Goal: Task Accomplishment & Management: Manage account settings

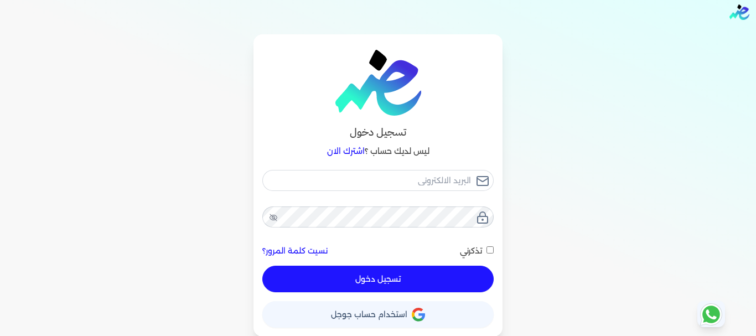
scroll to position [11, 0]
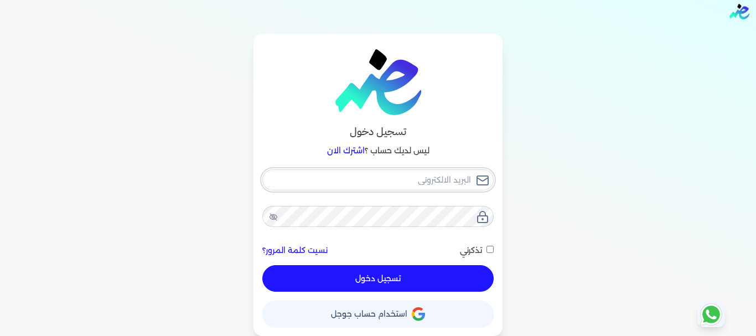
type input "ahmedabdaldayim251@gmail.com"
click at [365, 315] on span "استخدام حساب جوجل" at bounding box center [369, 314] width 76 height 8
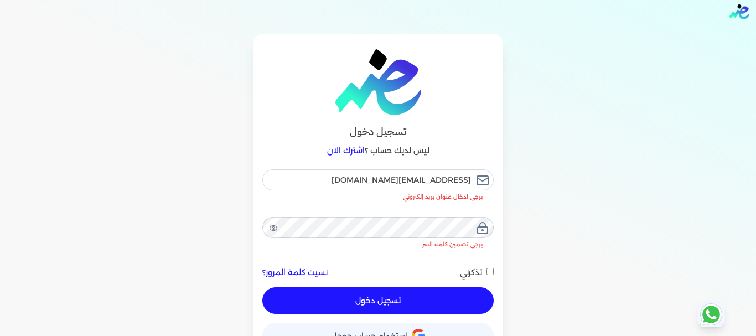
checkbox input "false"
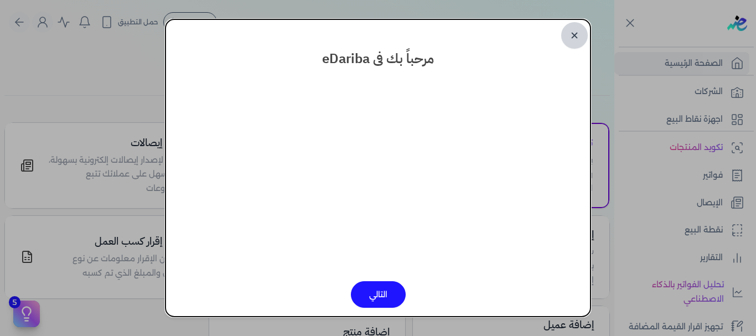
click at [582, 33] on link "✕" at bounding box center [575, 35] width 27 height 27
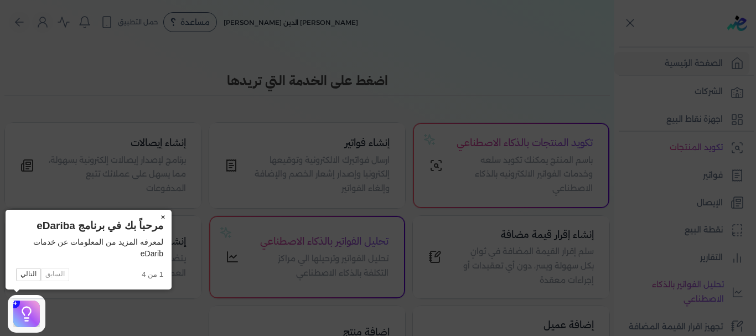
click at [161, 218] on button "×" at bounding box center [163, 218] width 18 height 16
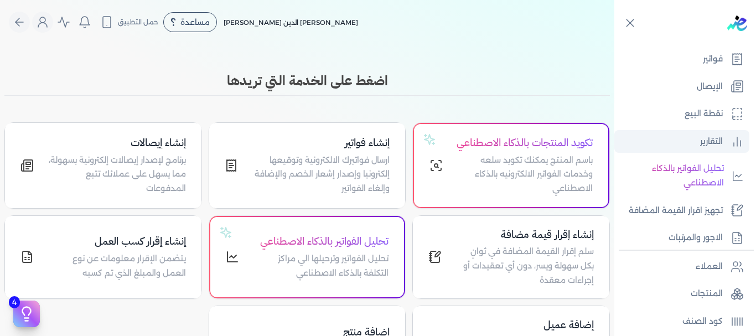
scroll to position [222, 0]
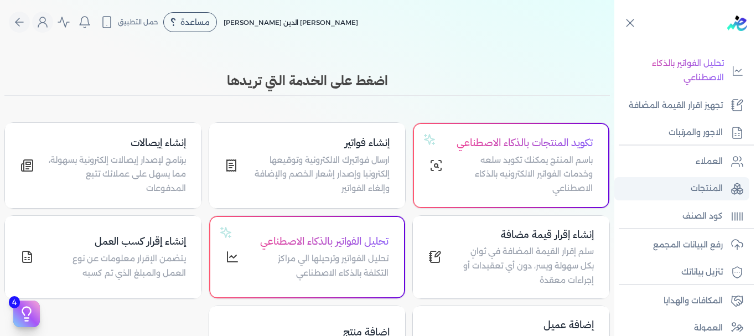
click at [709, 186] on p "المنتجات" at bounding box center [707, 189] width 32 height 14
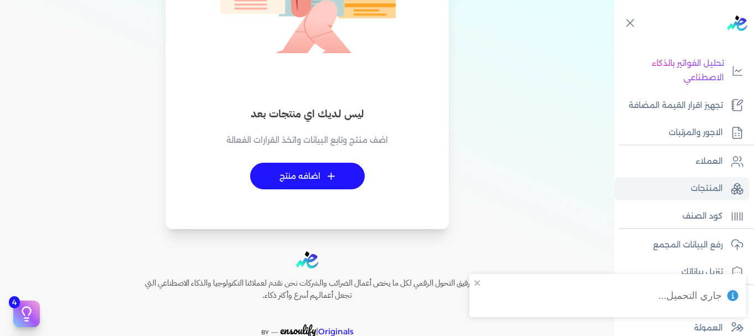
scroll to position [111, 0]
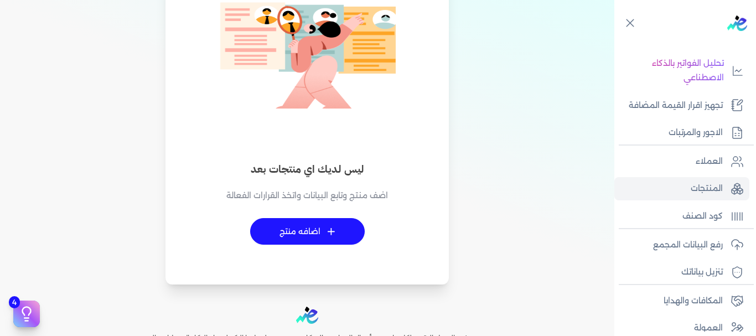
click at [312, 231] on link "+ اضافه منتج" at bounding box center [307, 231] width 115 height 27
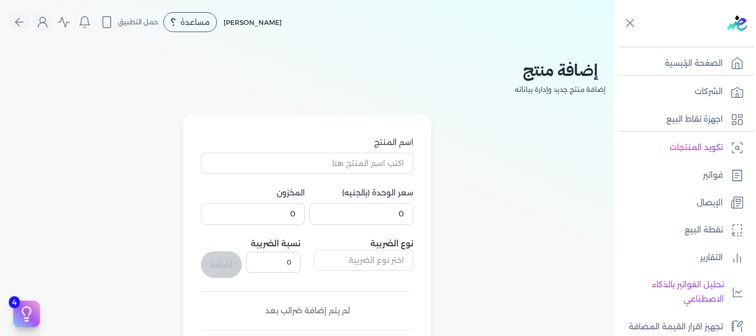
select select "EGS"
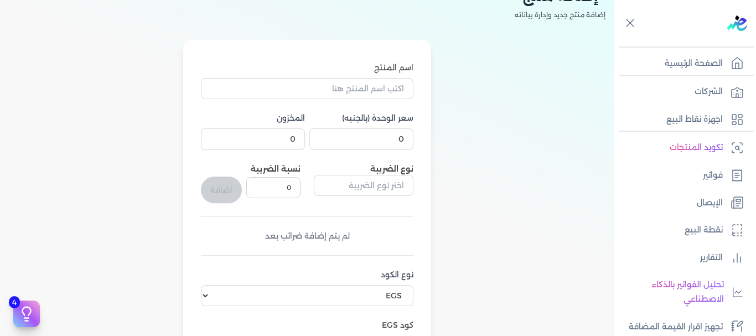
scroll to position [55, 0]
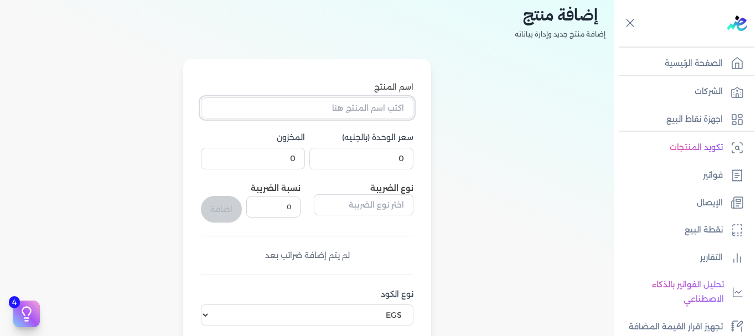
click at [378, 109] on input "اسم المنتج" at bounding box center [307, 107] width 213 height 21
type input "u"
type input "عدد"
drag, startPoint x: 383, startPoint y: 153, endPoint x: 465, endPoint y: 148, distance: 81.6
click at [464, 148] on div "اسم المنتج عدد سعر الوحدة (بالجنيه) 0 المخزون 0 نوع الضريبة نسبة الضريبة 0 اضاف…" at bounding box center [307, 296] width 597 height 475
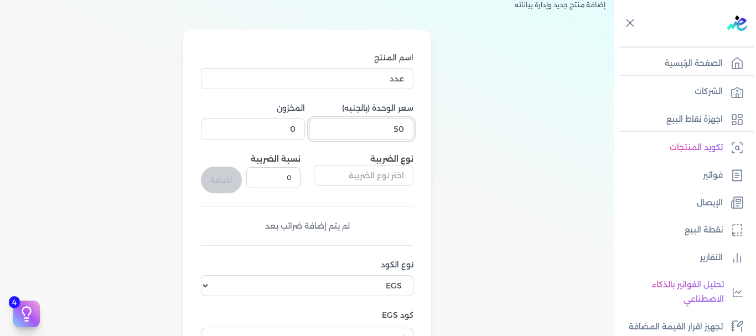
scroll to position [111, 0]
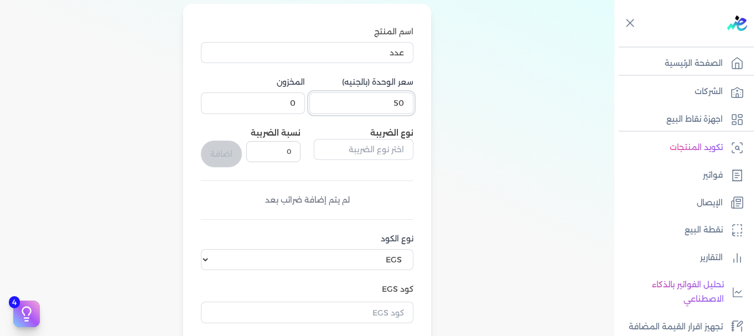
type input "50"
click at [384, 152] on input "text" at bounding box center [364, 149] width 100 height 21
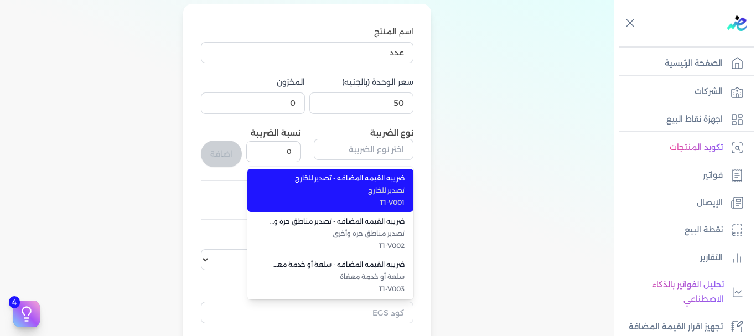
type input "ضريبه القيمه المضافه - تصدير للخارج"
click at [430, 136] on div "اسم المنتج عدد سعر الوحدة (بالجنيه) 50 المخزون 0 نوع الضريبة ضريبه القيمه المضا…" at bounding box center [307, 241] width 248 height 475
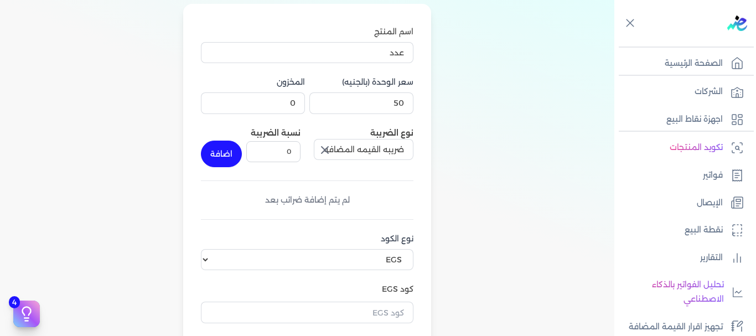
click at [330, 151] on icon "button" at bounding box center [324, 149] width 13 height 13
click at [361, 147] on input "text" at bounding box center [364, 149] width 100 height 21
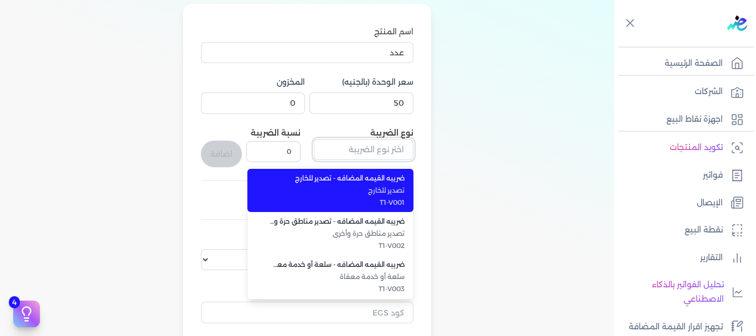
scroll to position [55, 0]
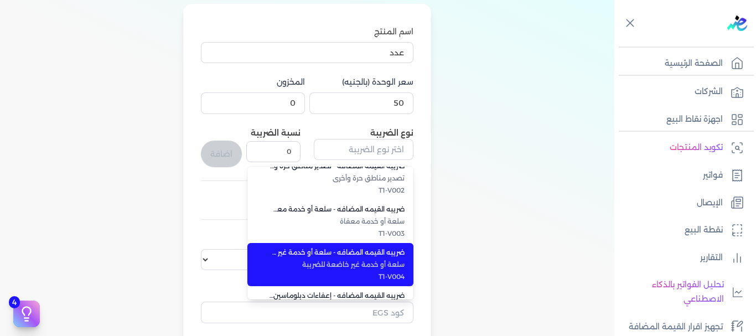
click at [372, 259] on li "ضريبه القيمه المضافه - سلعة أو خدمة غير خاضعة للضريبة سلعة أو خدمة غير خاضعة لل…" at bounding box center [331, 264] width 166 height 43
type input "ضريبه القيمه المضافه - سلعة أو خدمة غير خاضعة للضريبة"
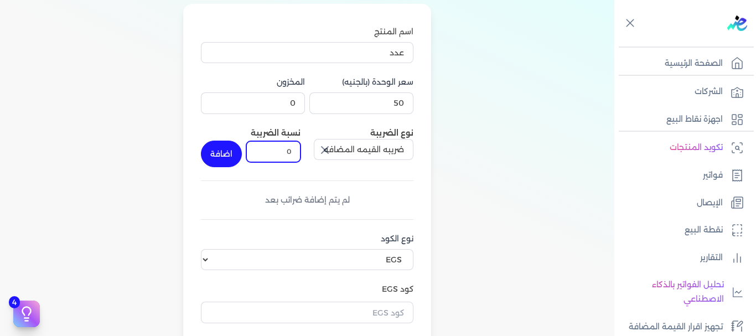
drag, startPoint x: 282, startPoint y: 142, endPoint x: 299, endPoint y: 144, distance: 16.7
click at [299, 144] on input "0" at bounding box center [273, 151] width 54 height 21
type input "14"
click at [229, 160] on button "اضافة" at bounding box center [221, 154] width 41 height 27
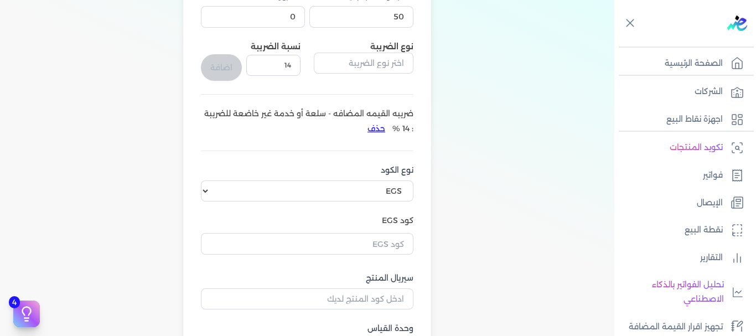
scroll to position [222, 0]
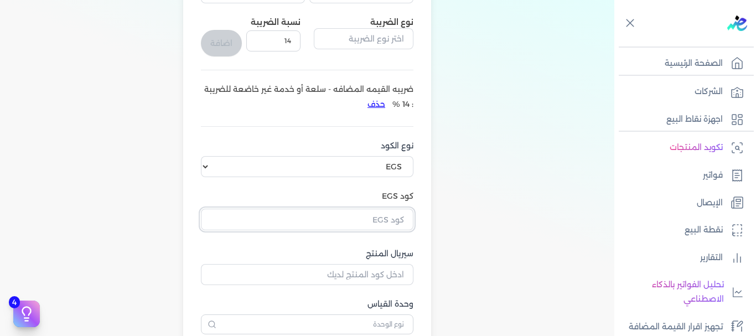
click at [381, 217] on input "text" at bounding box center [307, 219] width 213 height 21
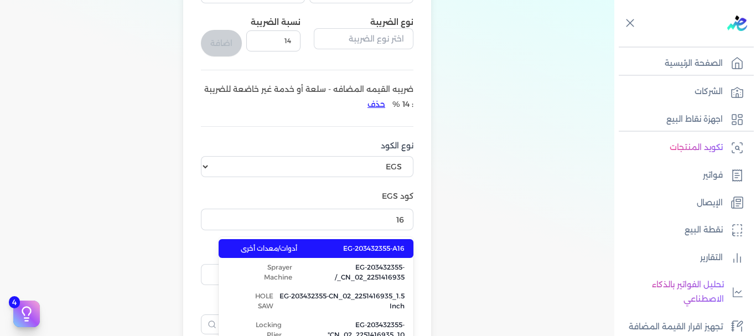
click at [383, 244] on span "EG-203432355-A16" at bounding box center [373, 249] width 61 height 10
type input "EG-203432355-A16"
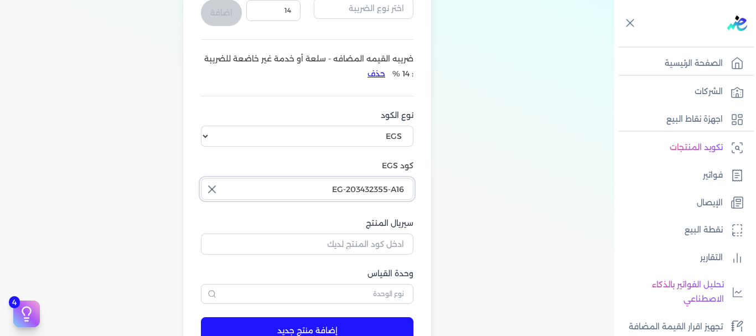
scroll to position [277, 0]
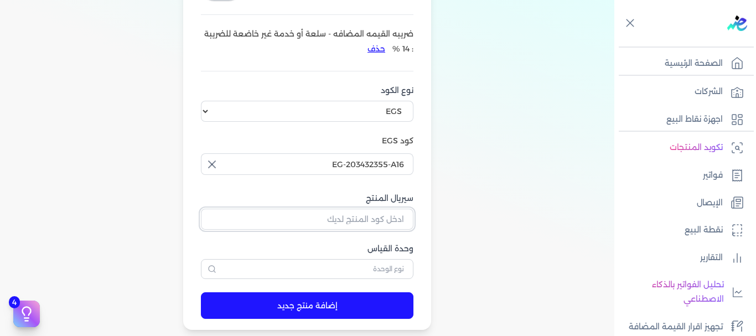
click at [379, 222] on input "سيريال المنتج" at bounding box center [307, 219] width 213 height 21
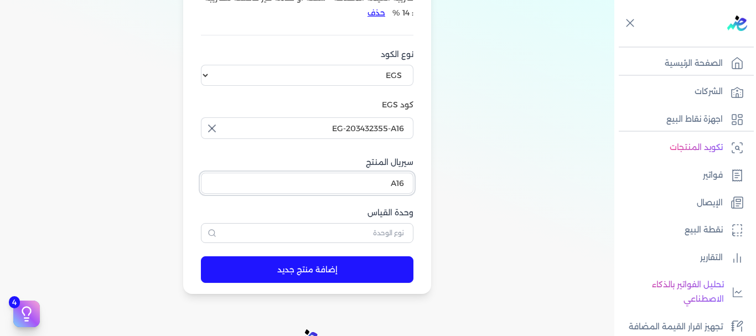
scroll to position [332, 0]
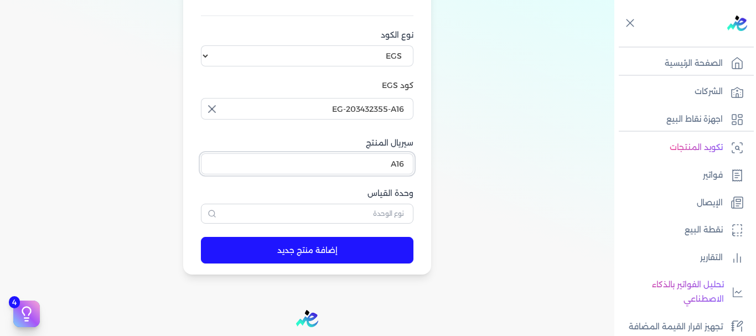
type input "A16"
click at [307, 247] on button "إضافة منتج جديد" at bounding box center [307, 250] width 213 height 27
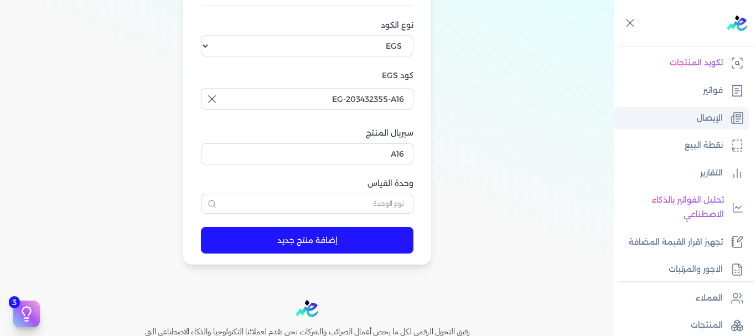
scroll to position [111, 0]
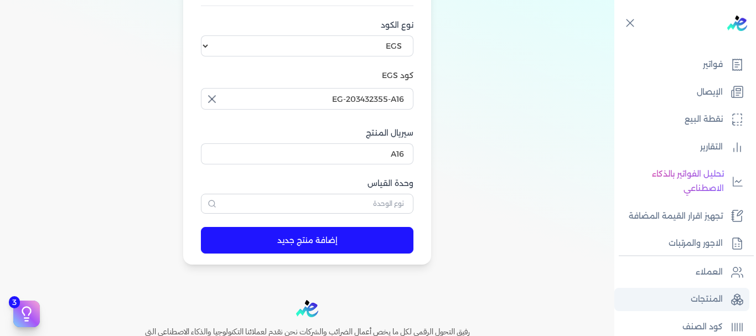
click at [706, 296] on p "المنتجات" at bounding box center [707, 299] width 32 height 14
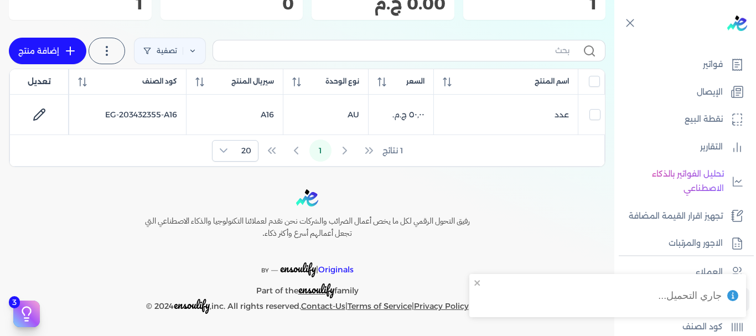
scroll to position [132, 0]
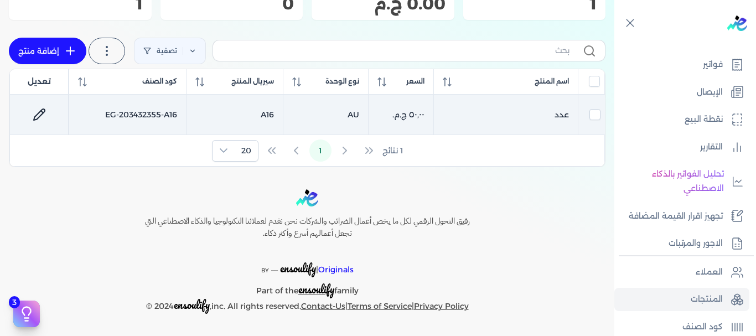
click at [337, 116] on td "AU" at bounding box center [325, 115] width 85 height 40
checkbox input "true"
click at [43, 114] on icon at bounding box center [39, 114] width 13 height 13
select select "EGS"
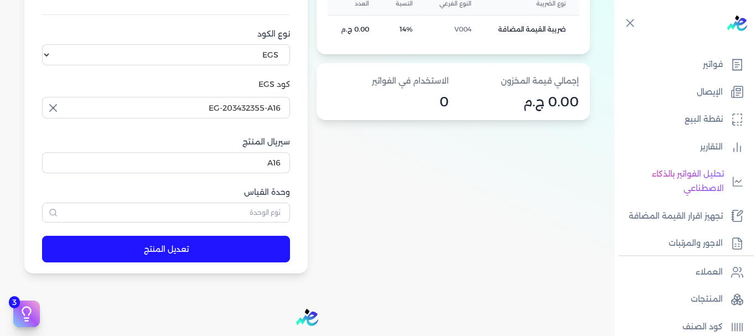
scroll to position [388, 0]
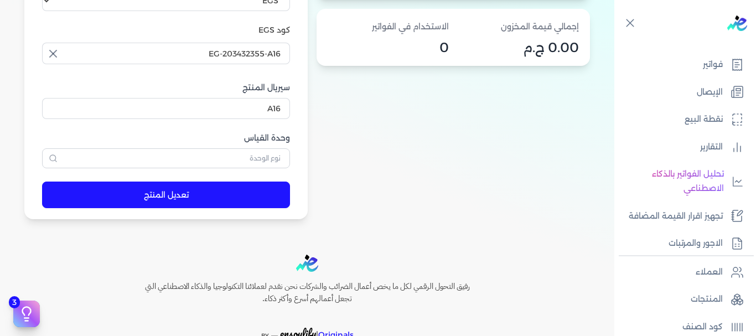
click at [223, 200] on button "تعديل المنتج" at bounding box center [166, 195] width 248 height 27
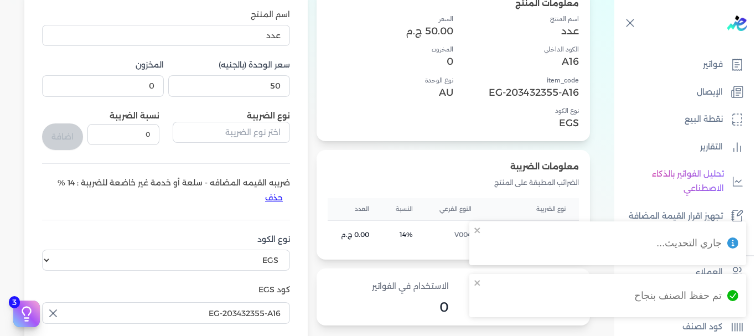
scroll to position [111, 0]
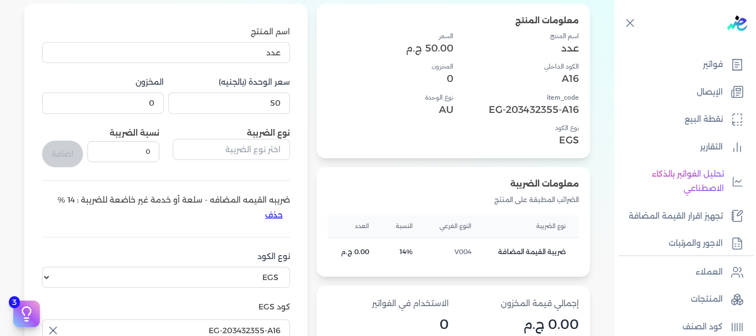
click at [437, 100] on h4 "نوع الوحدة" at bounding box center [391, 97] width 126 height 10
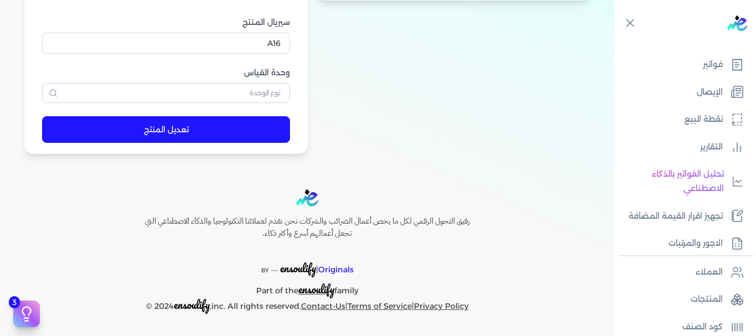
scroll to position [398, 0]
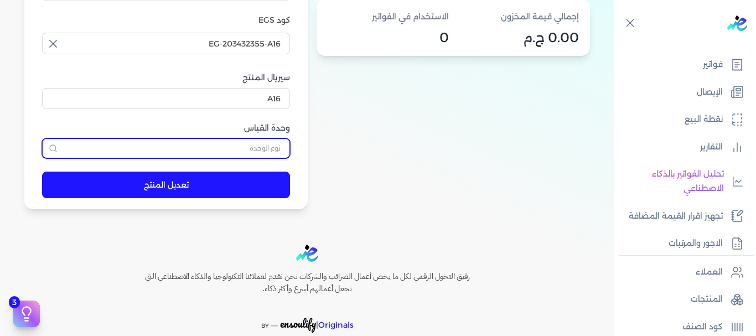
click at [263, 150] on input "text" at bounding box center [166, 148] width 248 height 20
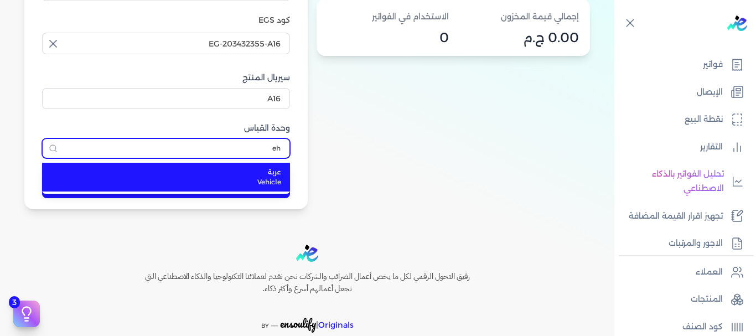
type input "e"
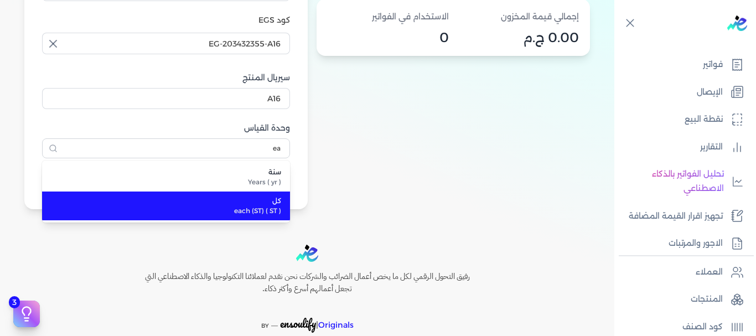
click at [263, 205] on span "كل" at bounding box center [172, 201] width 217 height 10
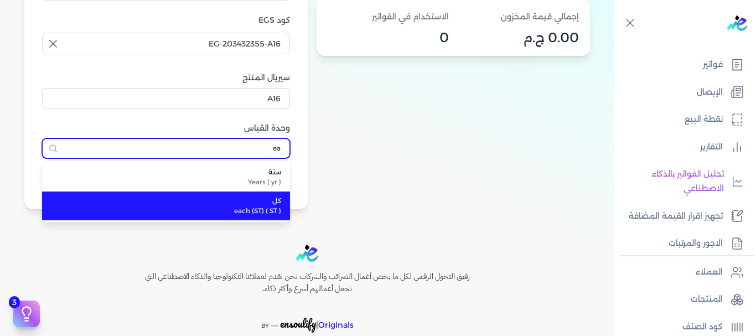
type input "كل"
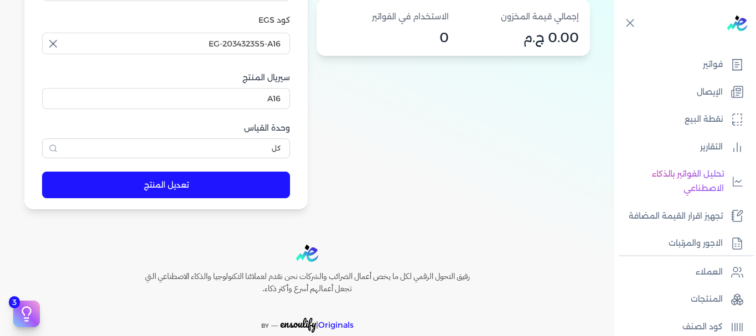
click at [176, 186] on button "تعديل المنتج" at bounding box center [166, 185] width 248 height 27
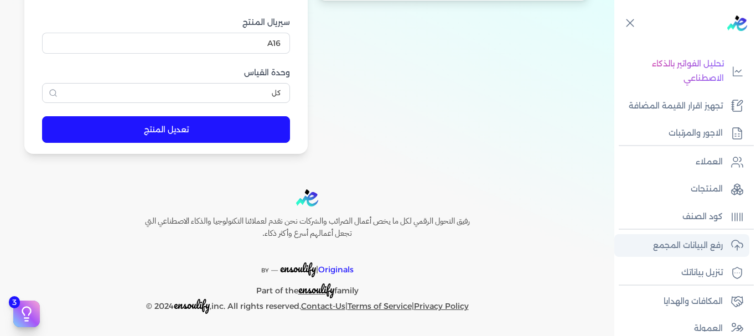
scroll to position [222, 0]
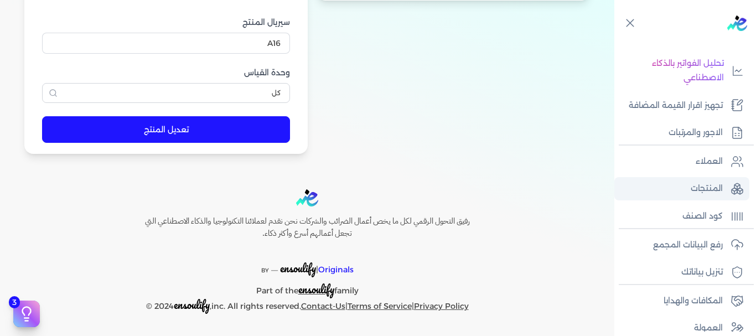
click at [699, 182] on p "المنتجات" at bounding box center [707, 189] width 32 height 14
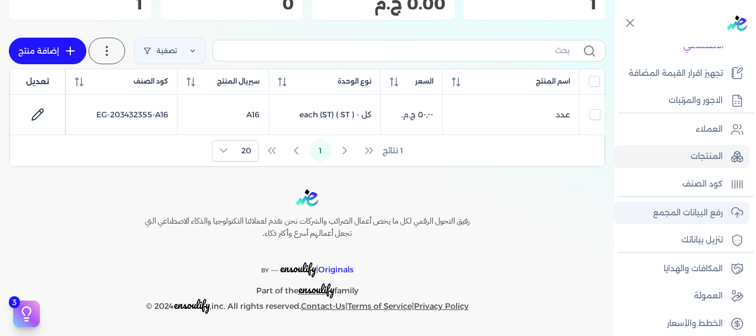
scroll to position [262, 0]
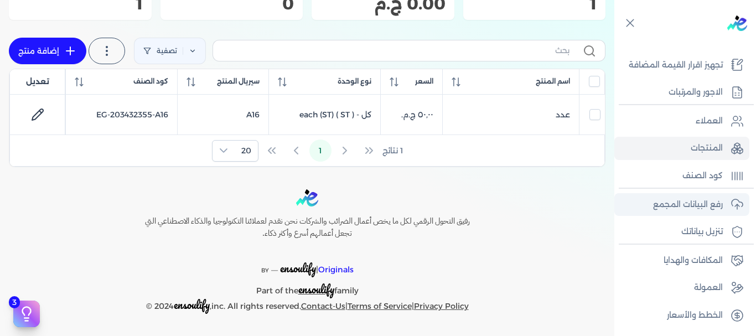
click at [697, 205] on p "رفع البيانات المجمع" at bounding box center [688, 205] width 70 height 14
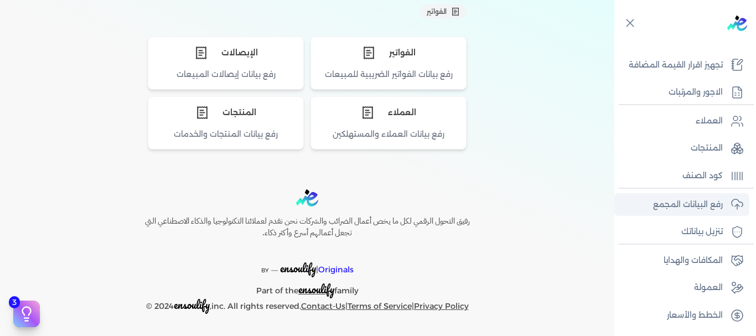
scroll to position [122, 0]
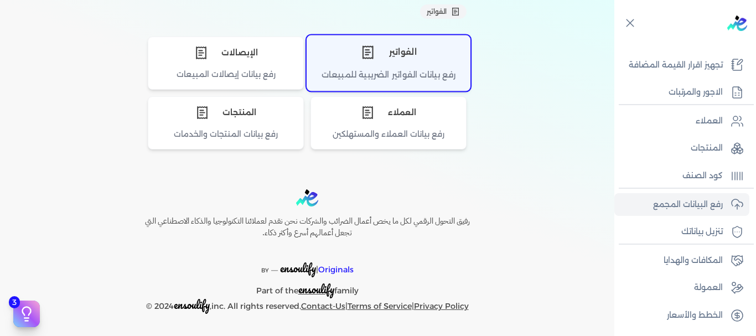
click at [426, 50] on div "الفواتير" at bounding box center [388, 51] width 163 height 33
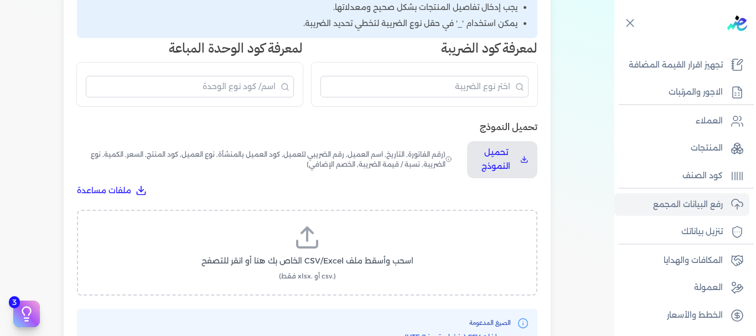
scroll to position [261, 0]
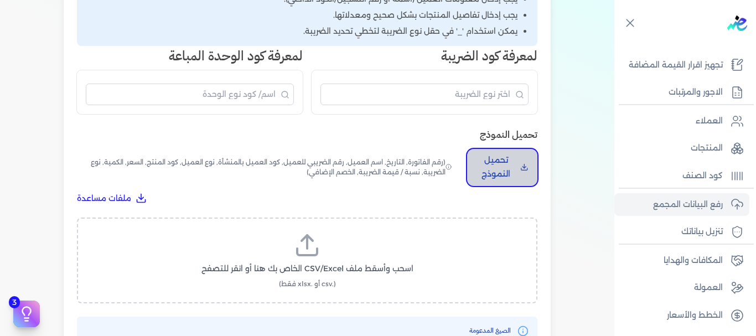
click at [502, 170] on p "تحميل النموذج" at bounding box center [496, 167] width 40 height 28
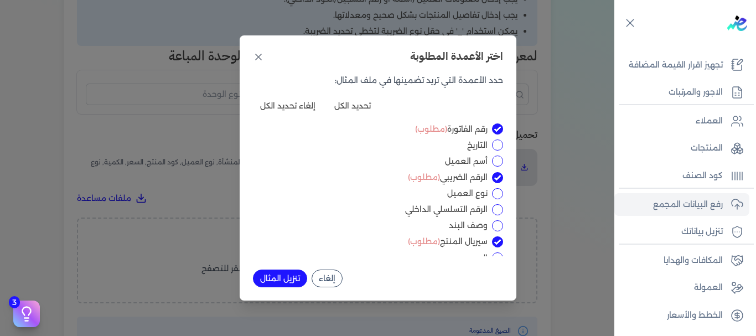
click at [497, 163] on input "أسم العميل" at bounding box center [497, 161] width 11 height 11
checkbox input "true"
click at [496, 230] on input "وصف البند" at bounding box center [497, 225] width 11 height 11
checkbox input "true"
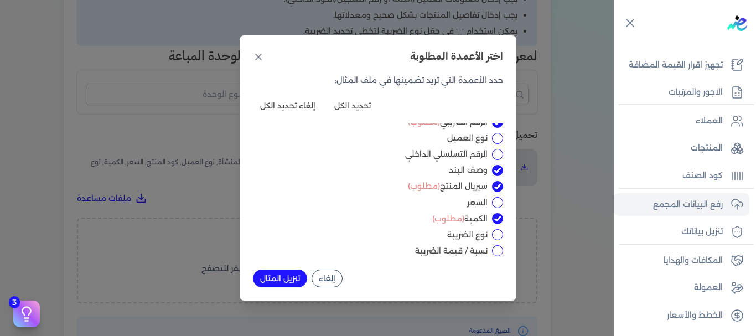
click at [496, 202] on input "السعر" at bounding box center [497, 202] width 11 height 11
checkbox input "true"
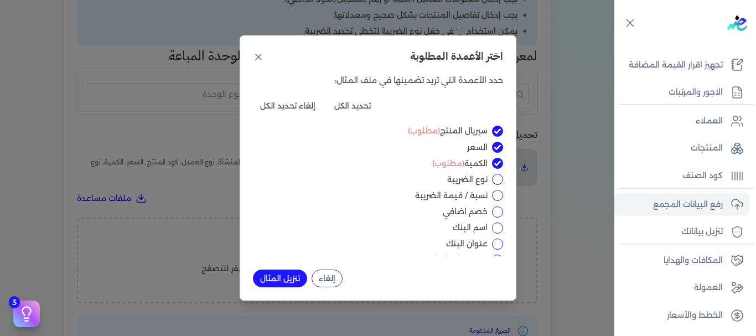
click at [497, 181] on input "نوع الضريبة" at bounding box center [497, 179] width 11 height 11
checkbox input "true"
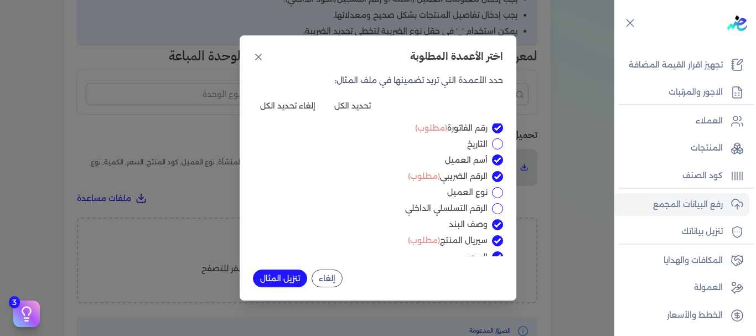
scroll to position [0, 0]
click at [280, 278] on button "تنزيل المثال" at bounding box center [280, 279] width 54 height 18
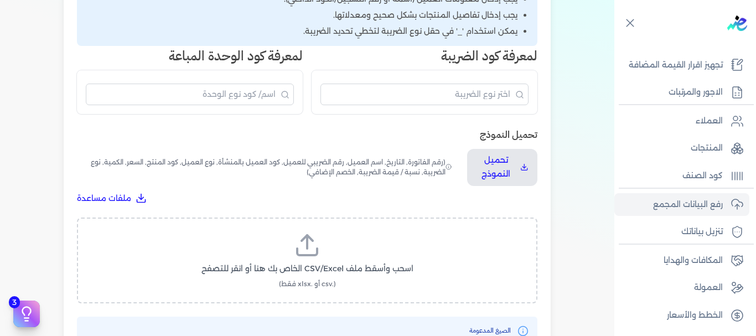
click at [329, 244] on label "اسحب وأسقط ملف CSV/Excel الخاص بك هنا أو انقر للتصفح (.csv أو .xlsx فقط)" at bounding box center [307, 260] width 432 height 57
click at [0, 0] on input "اسحب وأسقط ملف CSV/Excel الخاص بك هنا أو انقر للتصفح (.csv أو .xlsx فقط)" at bounding box center [0, 0] width 0 height 0
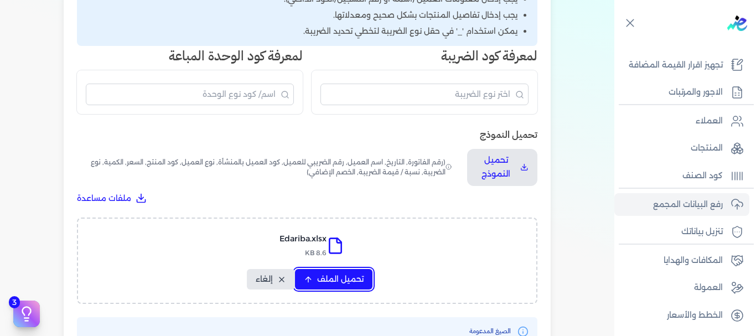
click at [336, 283] on span "تحميل الملف" at bounding box center [340, 280] width 47 height 12
select select "رقم الفاتورة"
select select "أسم العميل"
select select "الرقم الضريبي"
select select "وصف البند"
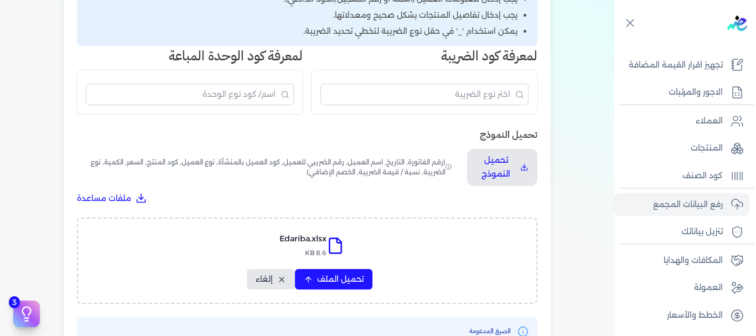
select select "سيريال المنتج"
select select "السعر"
select select "الكمية"
select select "نوع الضريبة"
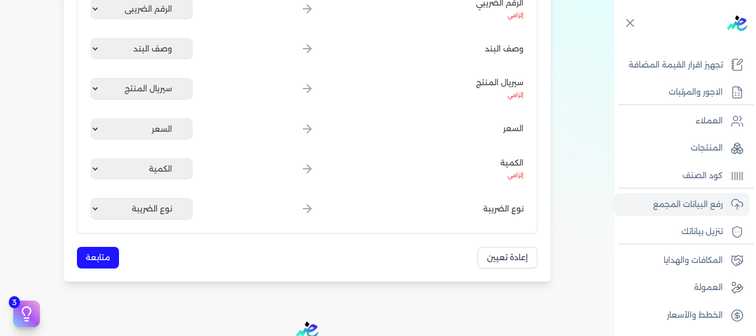
scroll to position [443, 0]
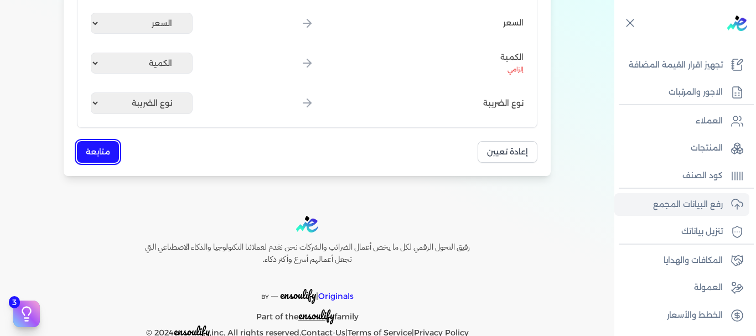
click at [99, 151] on button "متابعة" at bounding box center [98, 152] width 42 height 22
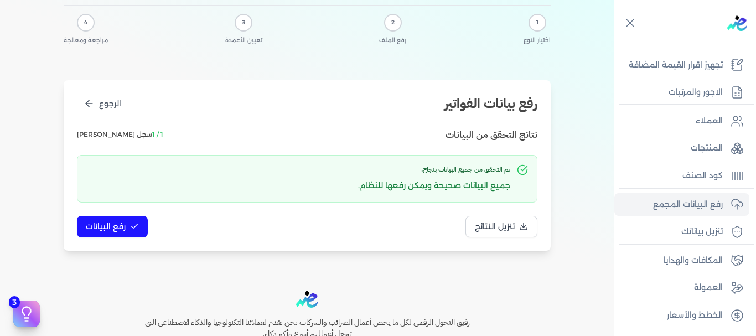
scroll to position [52, 0]
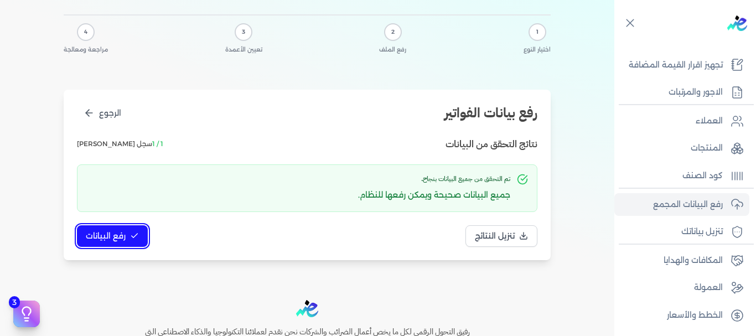
click at [89, 234] on span "رفع البيانات" at bounding box center [106, 236] width 40 height 12
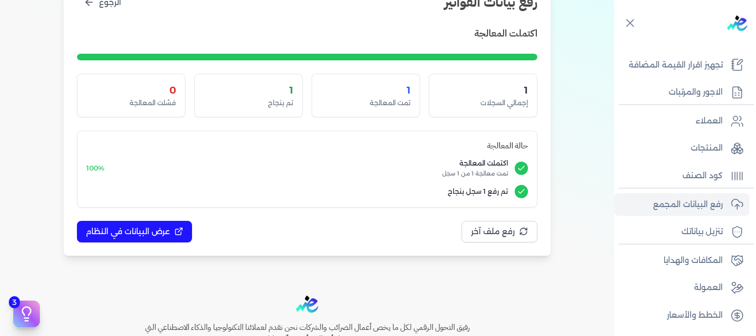
scroll to position [218, 0]
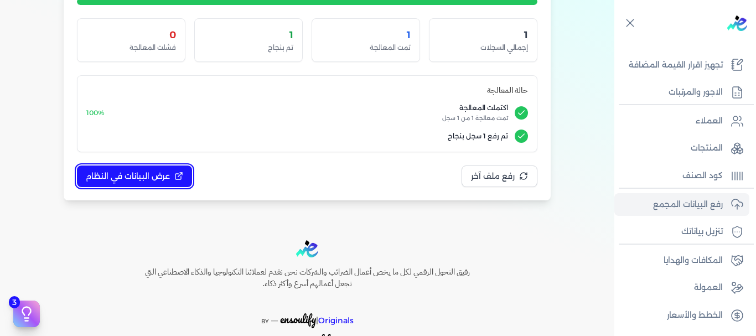
click at [150, 182] on button "عرض البيانات في النظام" at bounding box center [134, 177] width 115 height 22
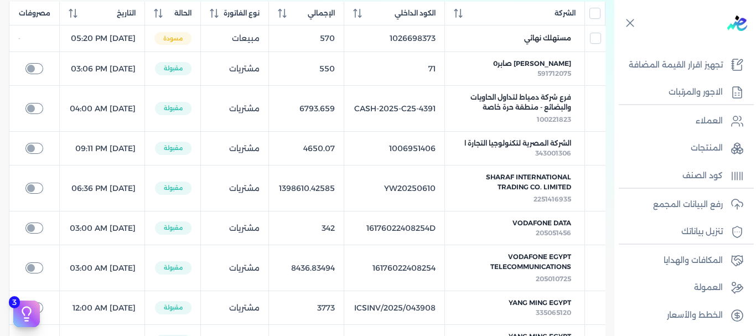
scroll to position [163, 0]
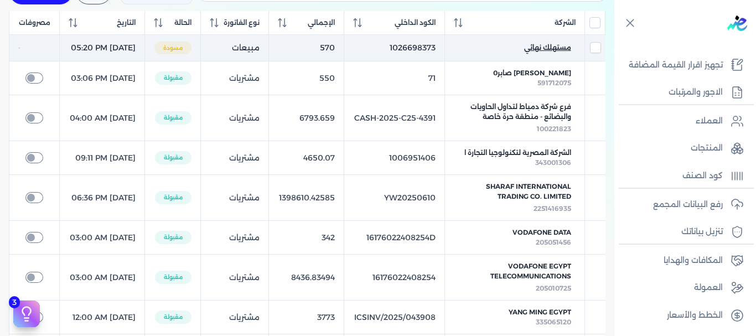
click at [539, 53] on span "مستهلك نهائي" at bounding box center [547, 48] width 47 height 10
checkbox input "true"
select select "EGP"
select select "B"
select select "EGS"
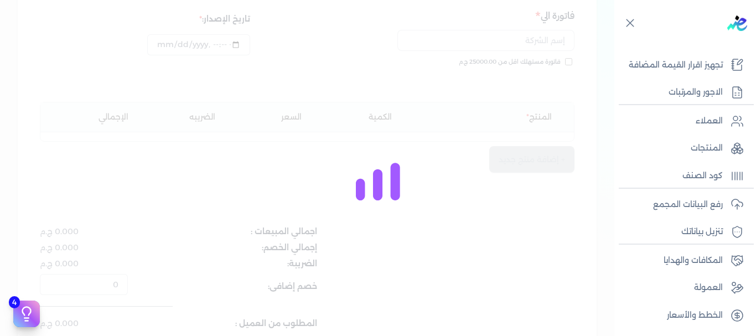
scroll to position [174, 0]
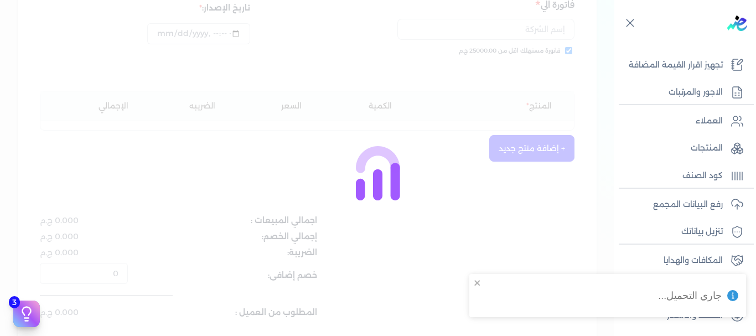
type input "1026698373"
checkbox input "true"
type input "2025-08-21T17:20:59"
type input "2025-08-21"
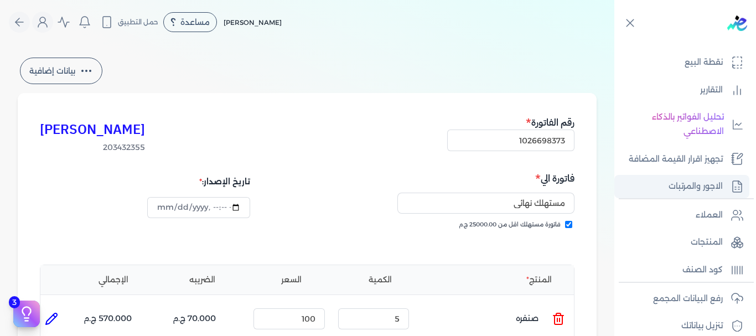
scroll to position [96, 0]
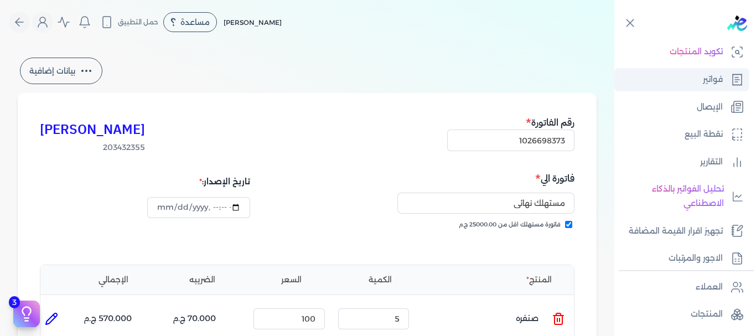
click at [717, 79] on p "فواتير" at bounding box center [713, 80] width 20 height 14
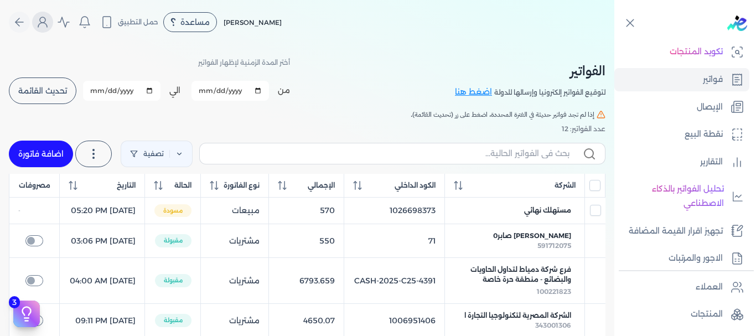
click at [48, 18] on icon "Global" at bounding box center [42, 22] width 13 height 13
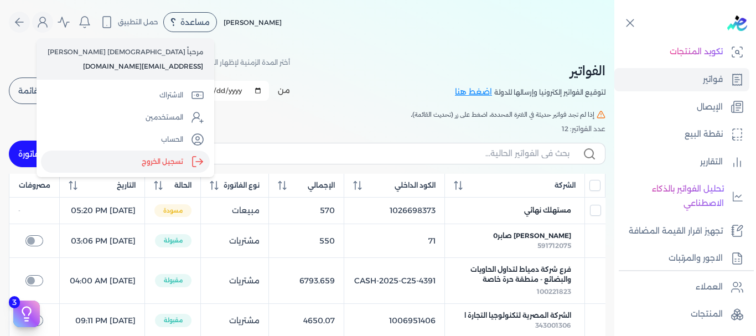
click at [92, 165] on label "تسجيل الخروج" at bounding box center [125, 162] width 169 height 22
click at [615, 44] on input "Close" at bounding box center [615, 44] width 0 height 0
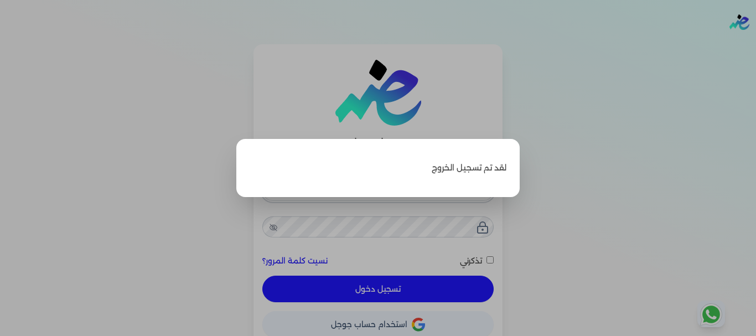
type input "ahmedabdaldayim251@gmail.com"
checkbox input "false"
click at [601, 161] on label "Close" at bounding box center [378, 168] width 756 height 336
click at [756, 44] on input "Close" at bounding box center [756, 44] width 0 height 0
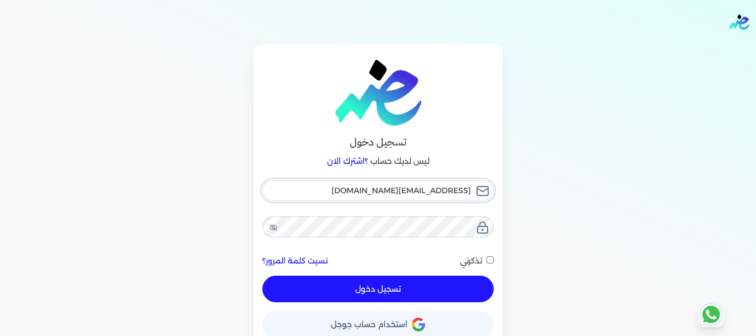
click at [416, 192] on input "ahmedabdaldayim251@gmail.com" at bounding box center [377, 190] width 231 height 21
checkbox input "false"
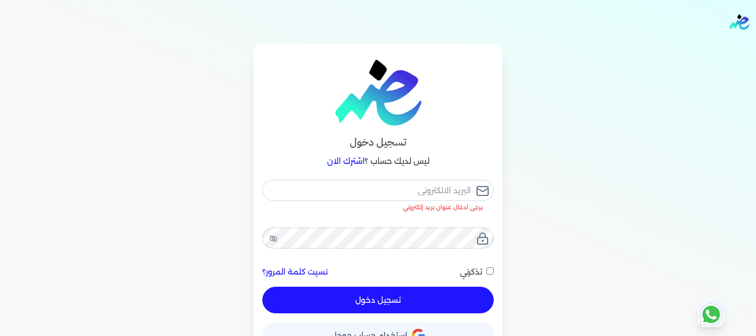
click at [566, 180] on div "تسجيل دخول ليس لديك حساب ؟ اشترك الان يرجى ادخال عنوان بريد إلكتروني نسيت كلمة …" at bounding box center [378, 200] width 709 height 313
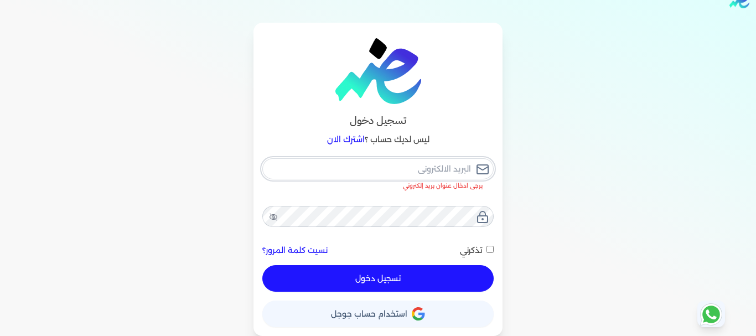
click at [394, 166] on input "email" at bounding box center [377, 168] width 231 height 21
paste input "[EMAIL_ADDRESS][DOMAIN_NAME]"
type input "[EMAIL_ADDRESS][DOMAIN_NAME]"
checkbox input "false"
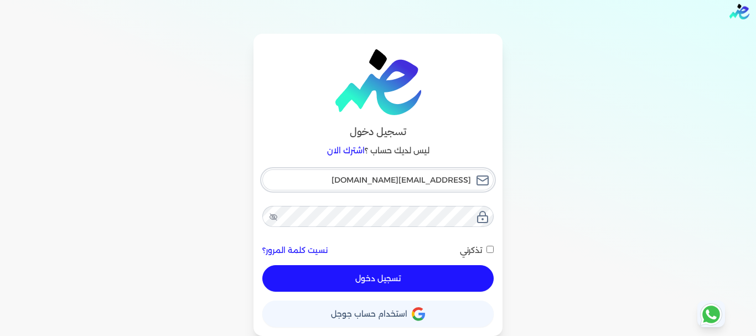
type input "[EMAIL_ADDRESS][DOMAIN_NAME]"
click at [301, 249] on link "نسيت كلمة المرور؟" at bounding box center [294, 251] width 65 height 12
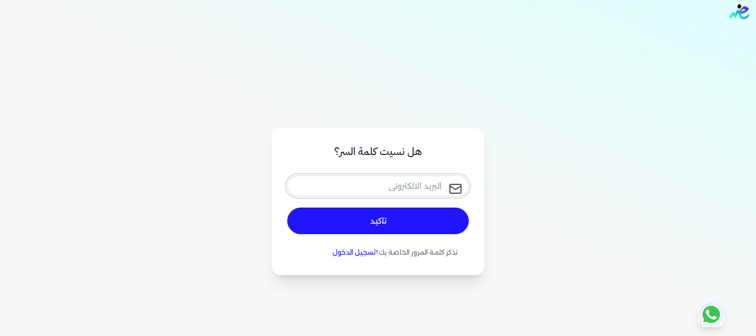
click at [419, 183] on input "email" at bounding box center [378, 186] width 182 height 21
paste input "[EMAIL_ADDRESS][DOMAIN_NAME]"
type input "[EMAIL_ADDRESS][DOMAIN_NAME]"
click at [387, 222] on button "تاكيد" at bounding box center [378, 221] width 182 height 27
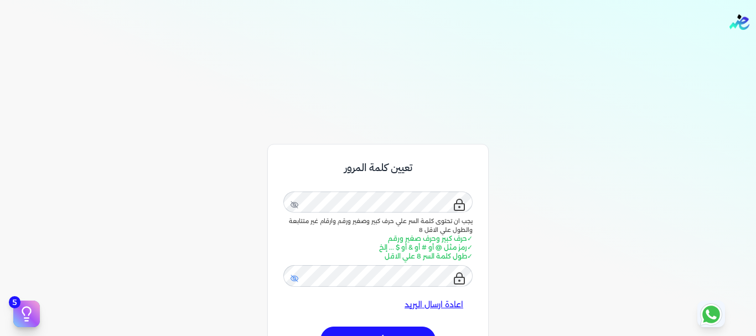
click at [295, 280] on icon at bounding box center [294, 278] width 9 height 9
click at [296, 206] on icon at bounding box center [294, 204] width 3 height 3
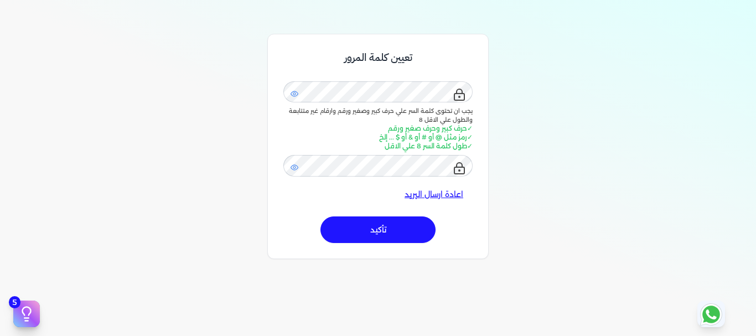
scroll to position [111, 0]
click at [406, 227] on button "تأكيد" at bounding box center [378, 229] width 115 height 27
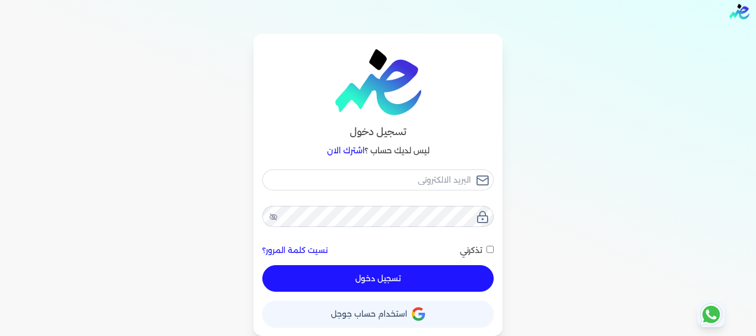
scroll to position [11, 0]
type input "[EMAIL_ADDRESS][DOMAIN_NAME]"
checkbox input "false"
click at [407, 178] on input "[EMAIL_ADDRESS][DOMAIN_NAME]" at bounding box center [377, 179] width 231 height 21
click at [407, 177] on input "ahmedabdaldayim251@gmail.com" at bounding box center [377, 179] width 231 height 21
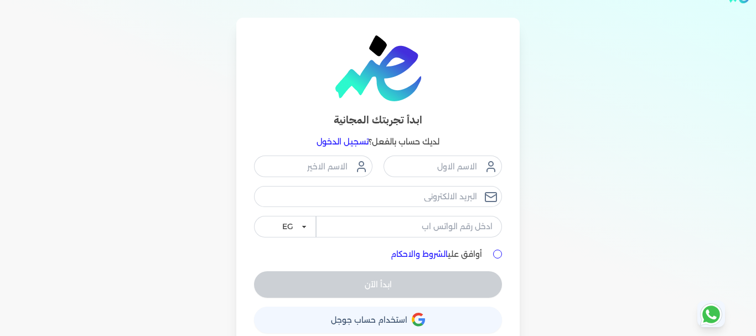
scroll to position [42, 0]
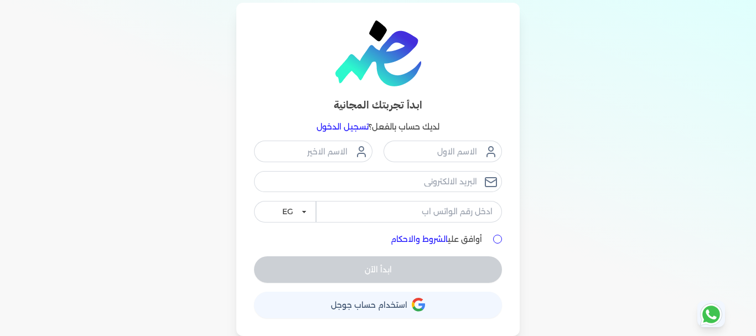
click at [340, 122] on link "تسجيل الدخول" at bounding box center [343, 127] width 52 height 10
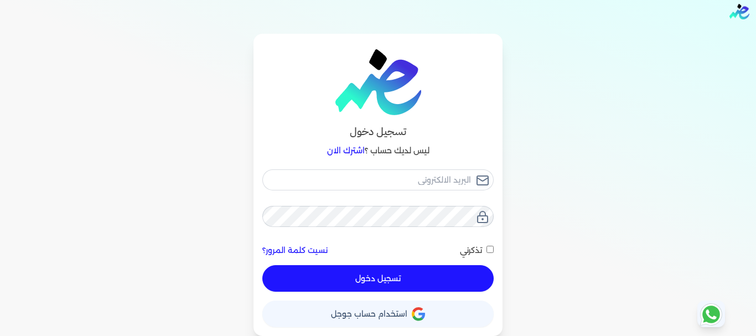
scroll to position [11, 0]
type input "[EMAIL_ADDRESS][DOMAIN_NAME]"
click at [392, 281] on button "تسجيل دخول" at bounding box center [377, 278] width 231 height 27
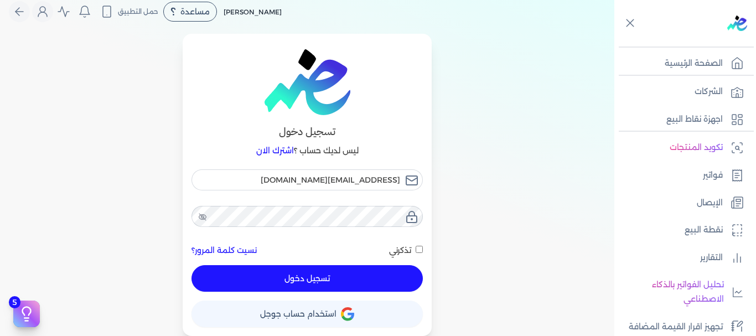
checkbox input "false"
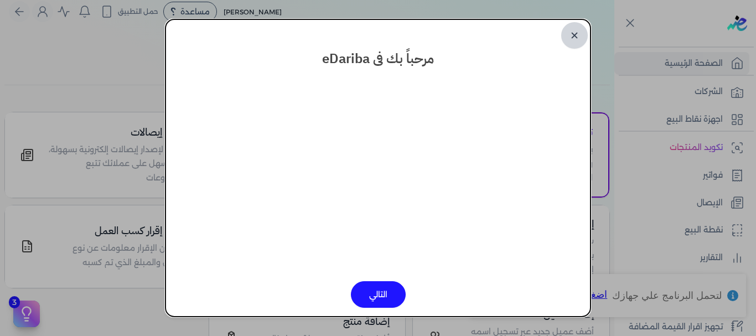
click at [578, 35] on link "✕" at bounding box center [575, 35] width 27 height 27
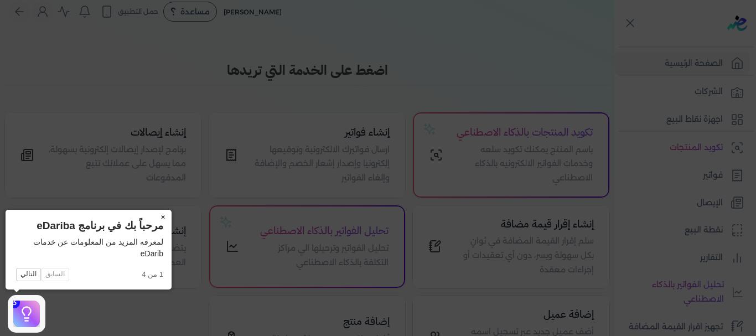
click at [162, 218] on button "×" at bounding box center [163, 218] width 18 height 16
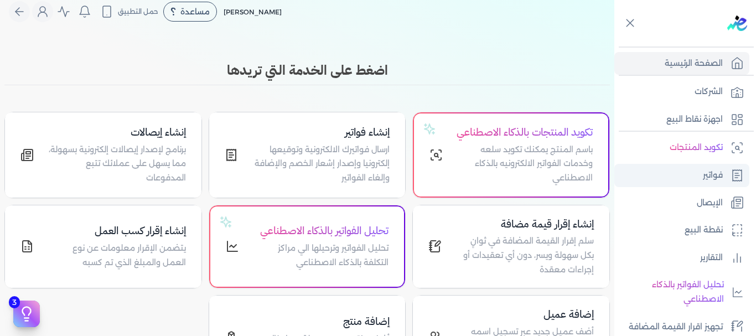
click at [695, 169] on link "فواتير" at bounding box center [682, 175] width 135 height 23
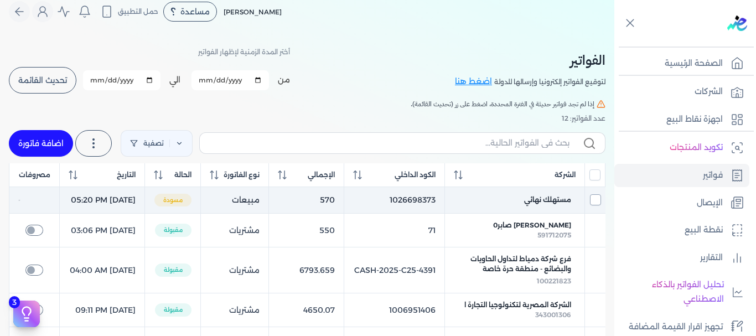
click at [590, 205] on input "checkbox" at bounding box center [595, 199] width 11 height 11
checkbox input "true"
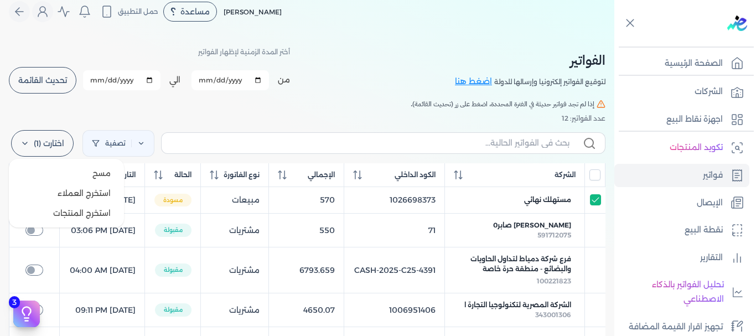
click at [43, 137] on label "اختارت (1)" at bounding box center [42, 143] width 63 height 27
click at [93, 175] on button "مسح" at bounding box center [66, 173] width 106 height 20
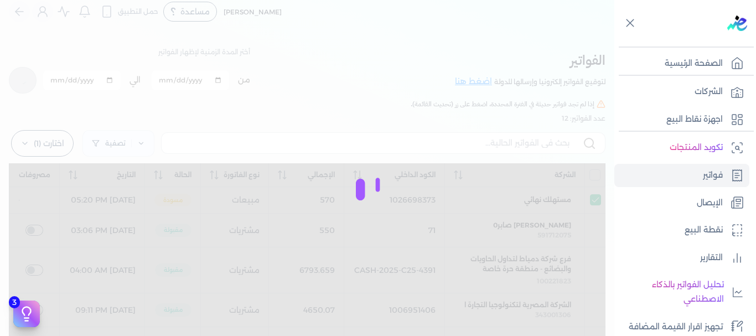
checkbox input "false"
